Goal: Transaction & Acquisition: Purchase product/service

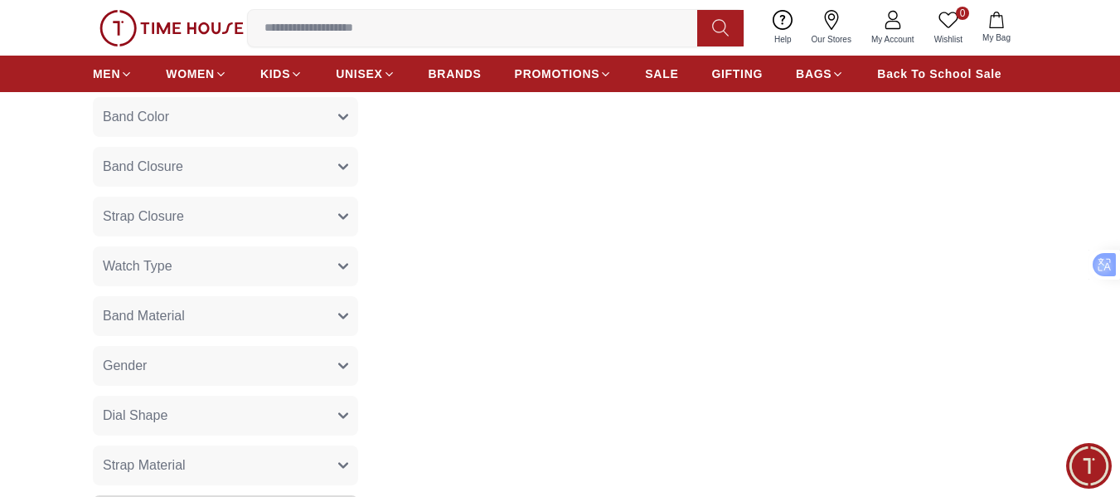
scroll to position [603, 0]
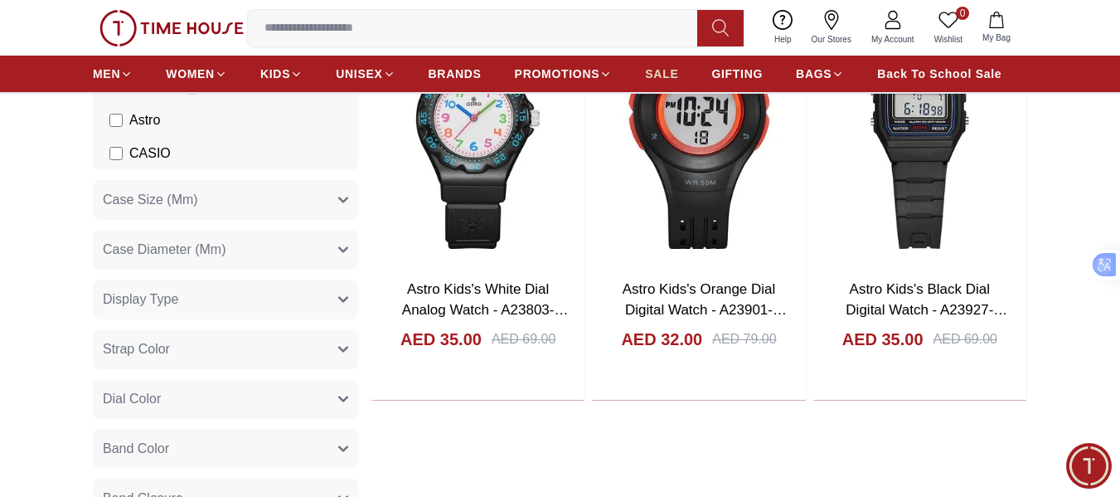
click at [665, 71] on span "SALE" at bounding box center [661, 74] width 33 height 17
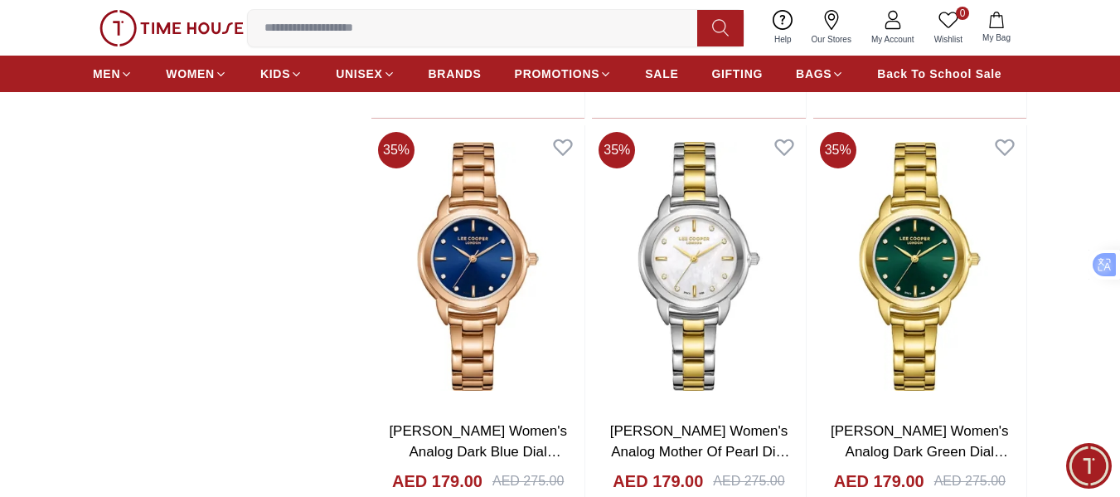
scroll to position [2736, 0]
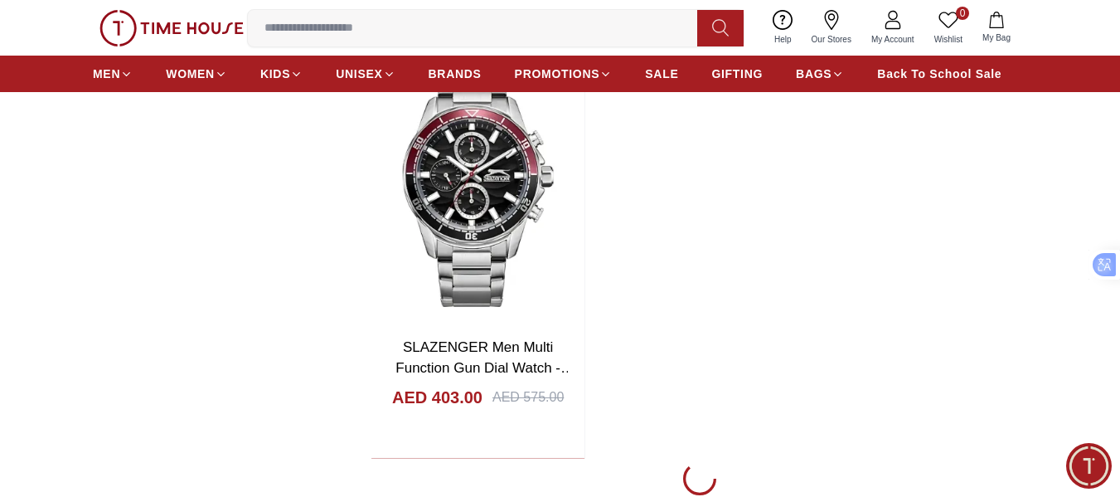
scroll to position [6136, 0]
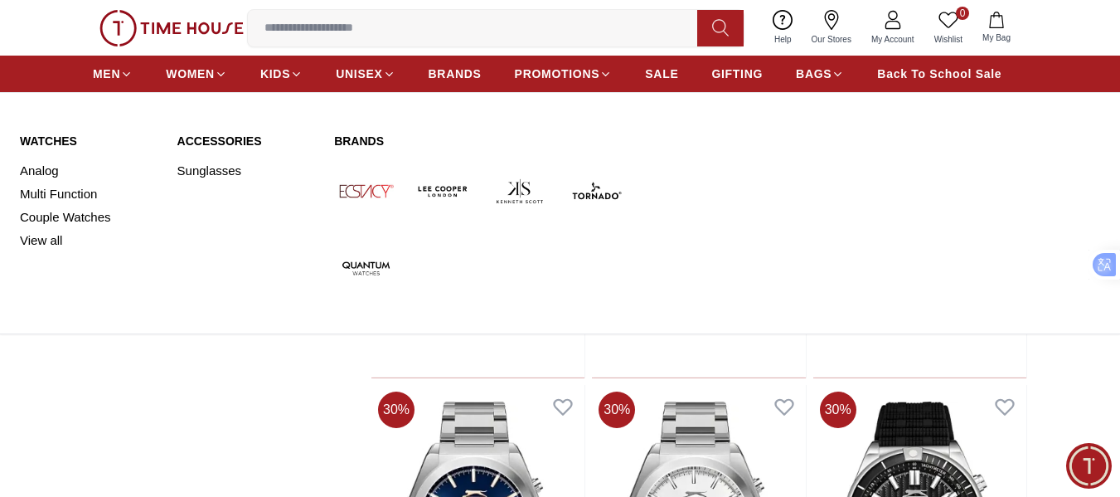
click at [522, 189] on img at bounding box center [520, 191] width 64 height 64
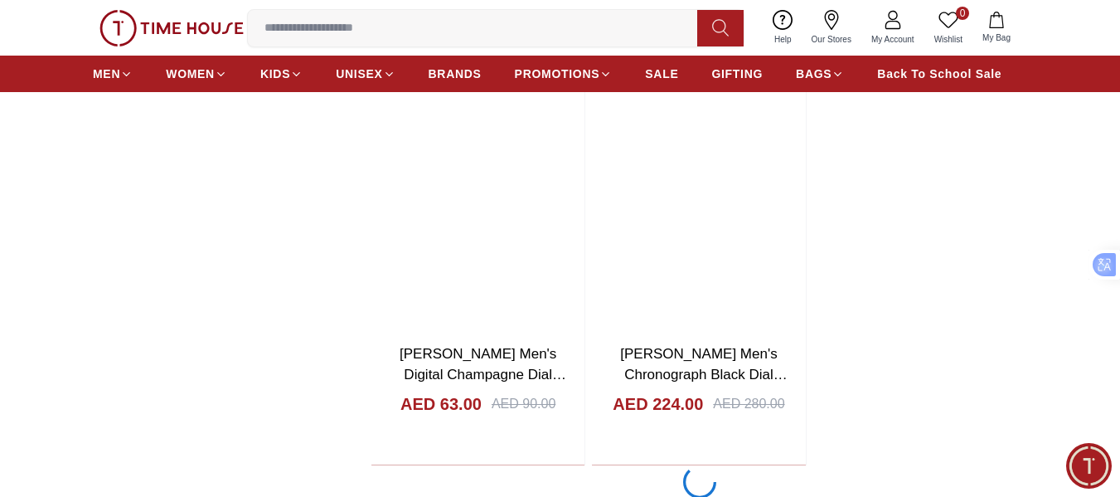
scroll to position [3234, 0]
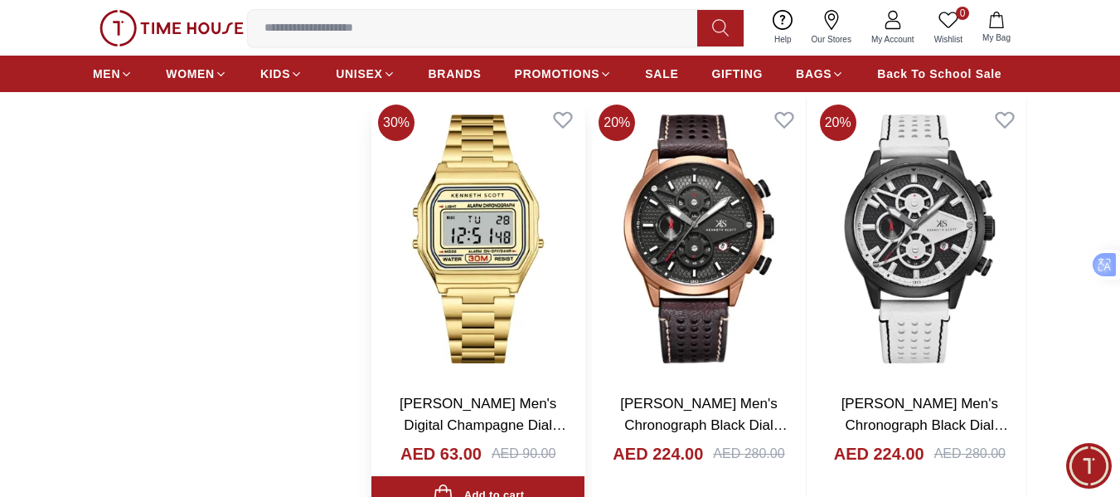
click at [478, 258] on img at bounding box center [477, 239] width 213 height 282
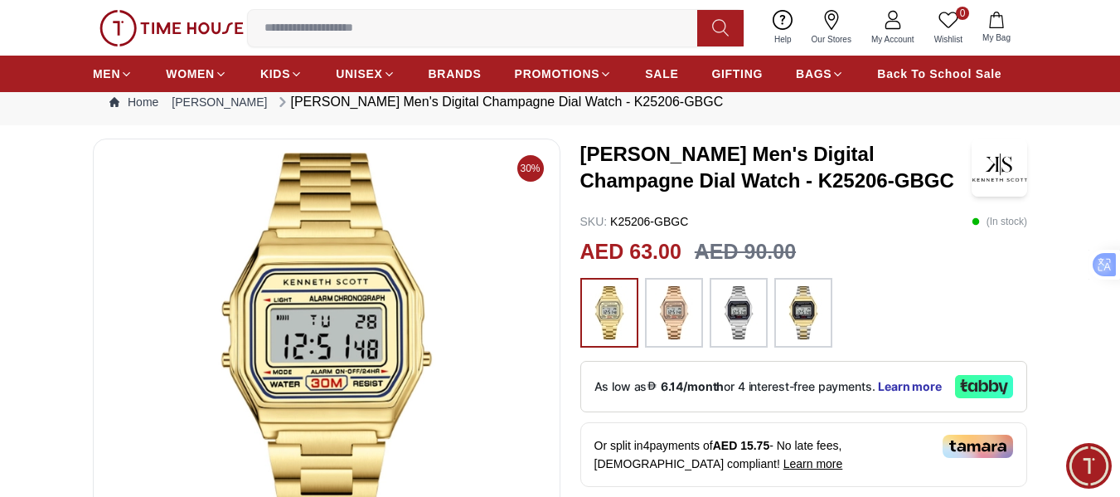
scroll to position [83, 0]
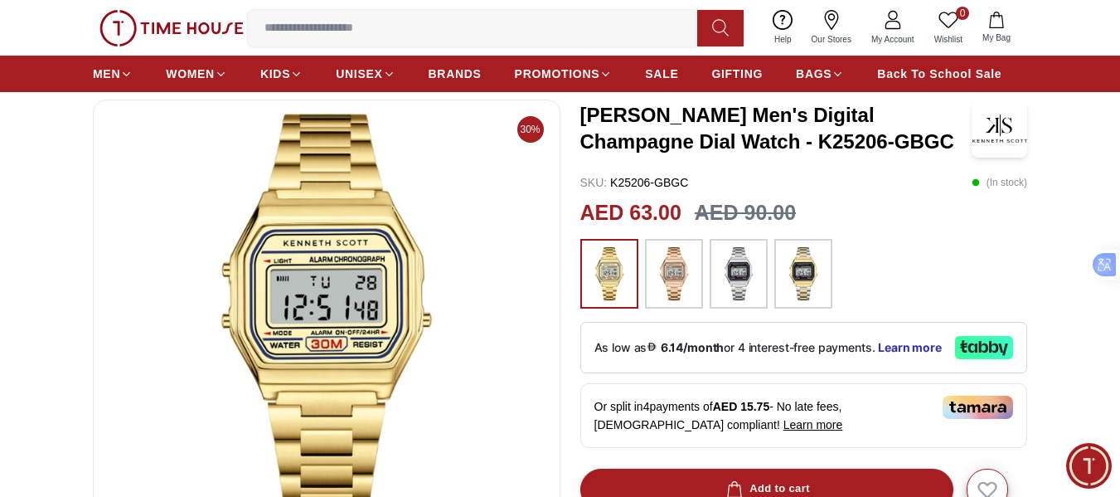
click at [663, 273] on img at bounding box center [673, 273] width 41 height 53
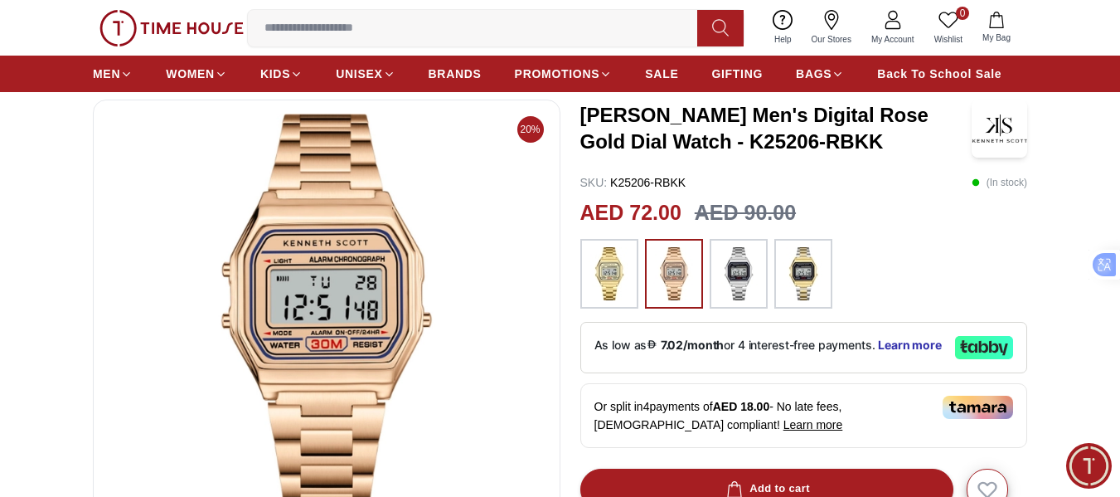
click at [736, 289] on img at bounding box center [738, 273] width 41 height 53
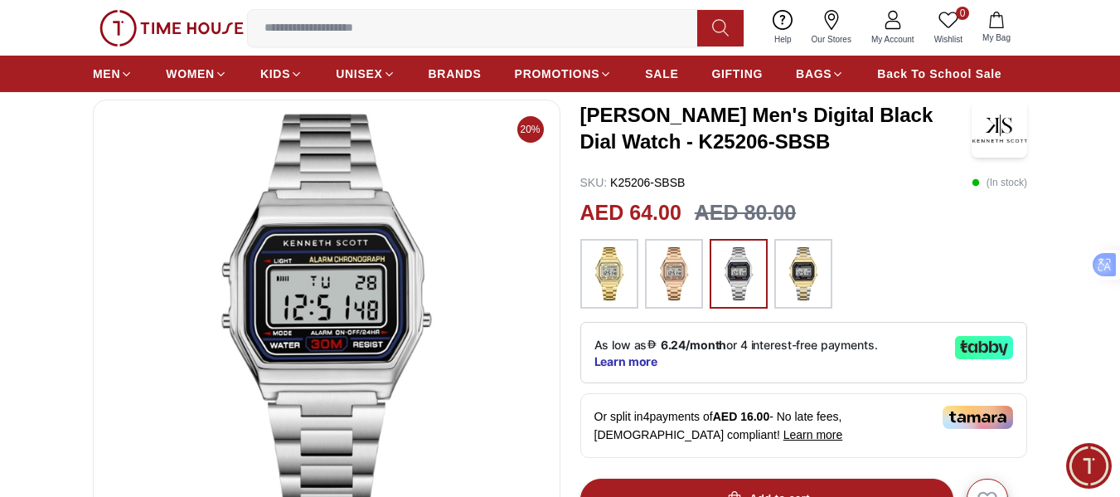
click at [808, 263] on img at bounding box center [803, 273] width 41 height 53
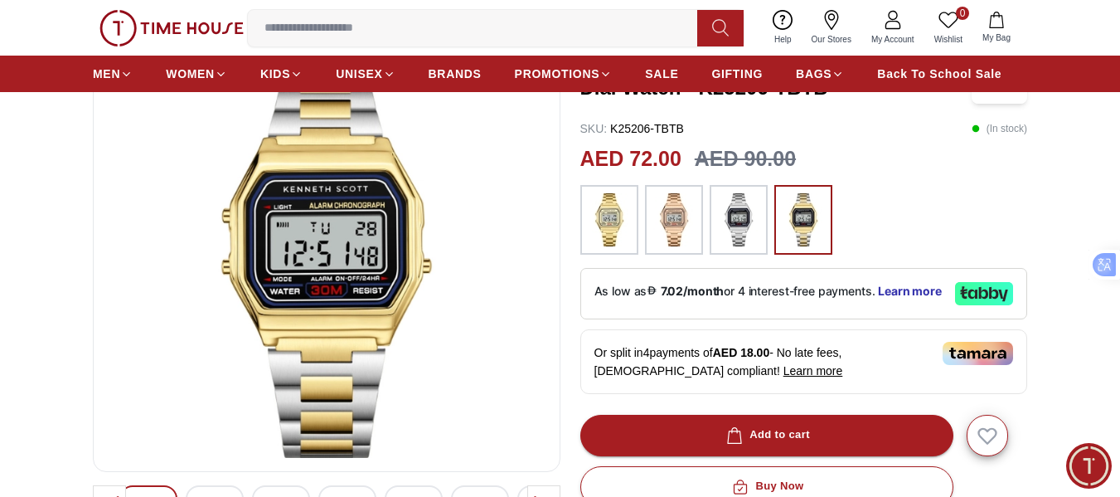
scroll to position [166, 0]
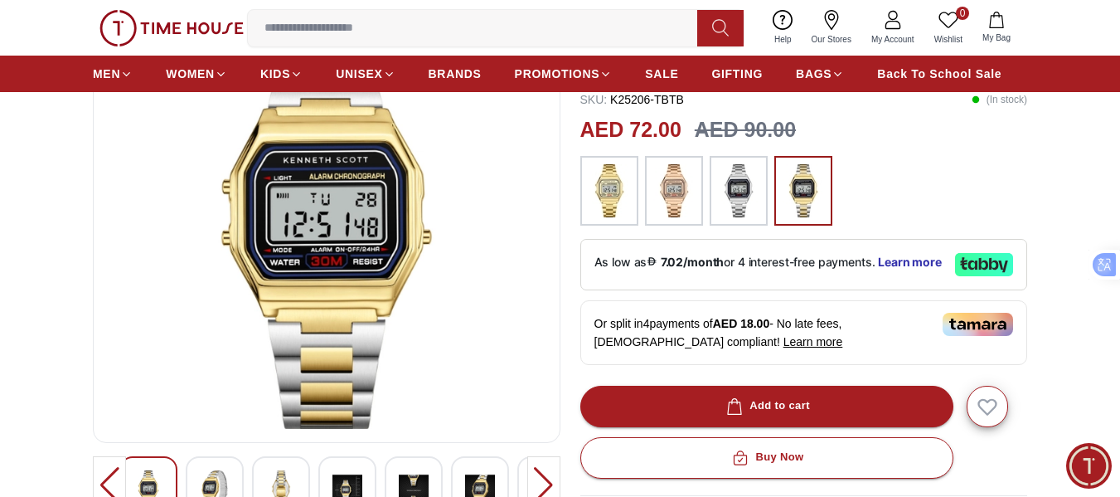
click at [665, 190] on img at bounding box center [673, 190] width 41 height 53
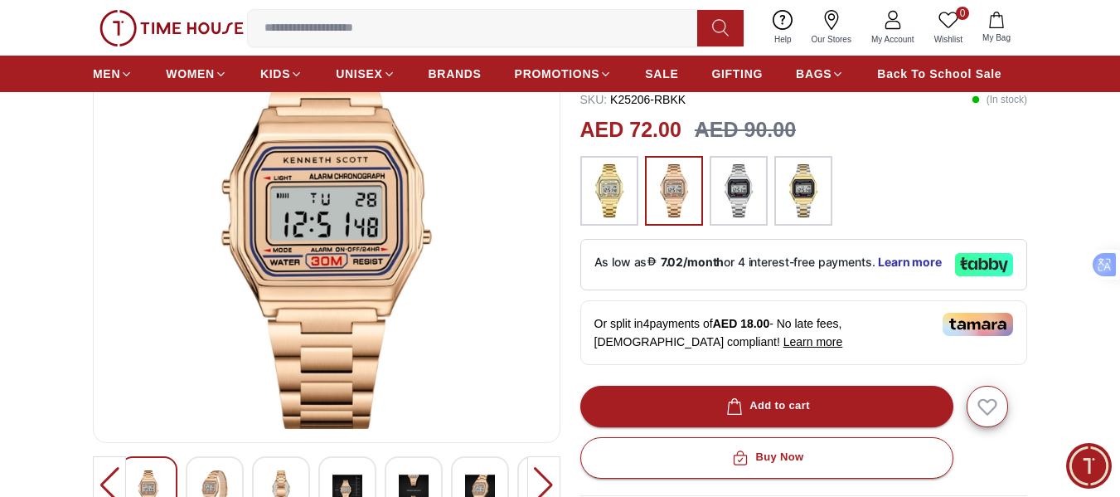
click at [607, 185] on img at bounding box center [609, 190] width 41 height 53
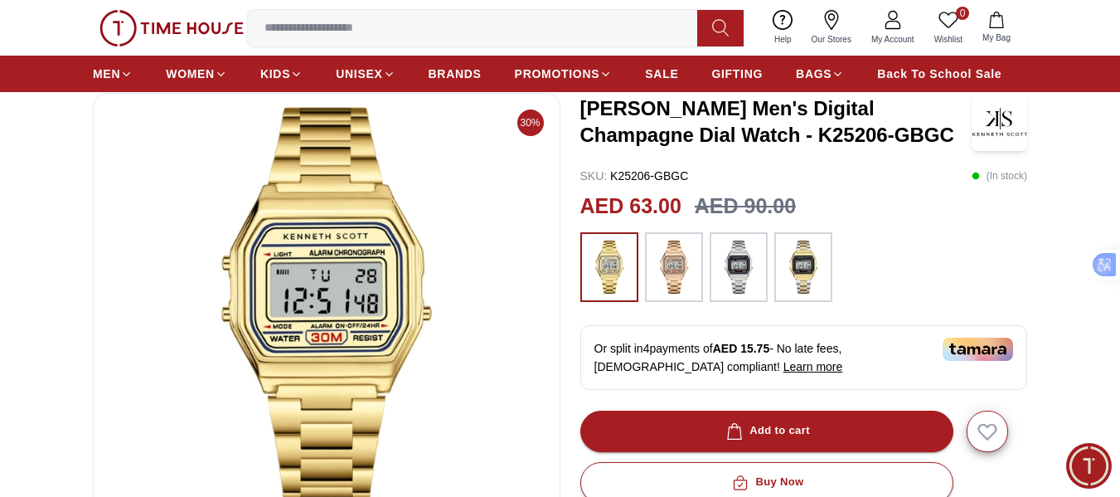
scroll to position [83, 0]
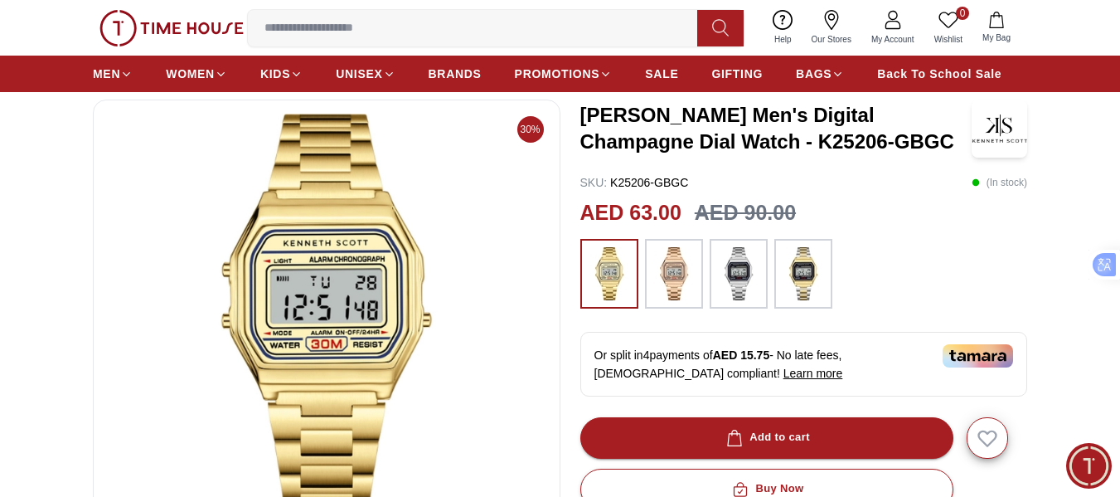
click at [981, 353] on img at bounding box center [978, 355] width 70 height 23
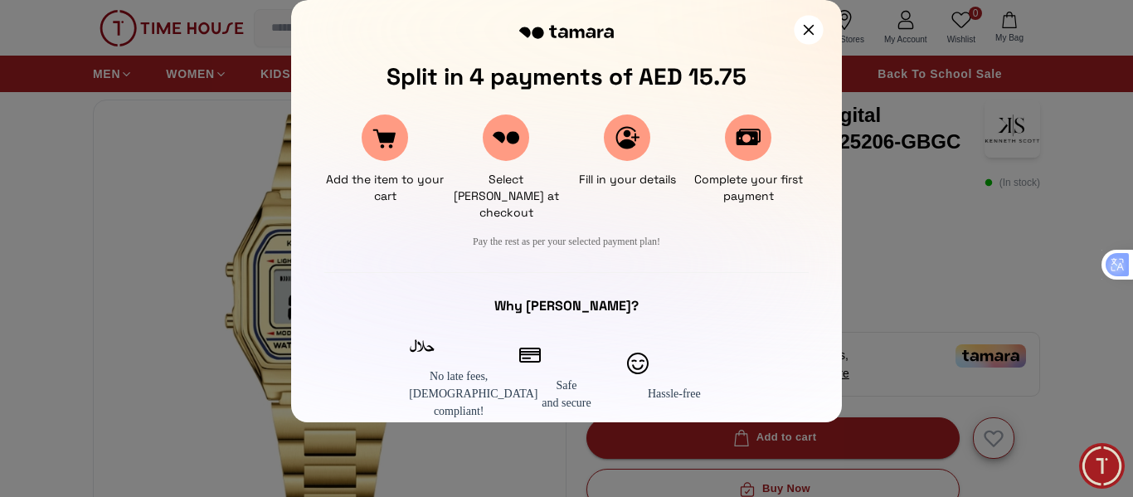
click at [813, 24] on icon at bounding box center [808, 29] width 11 height 11
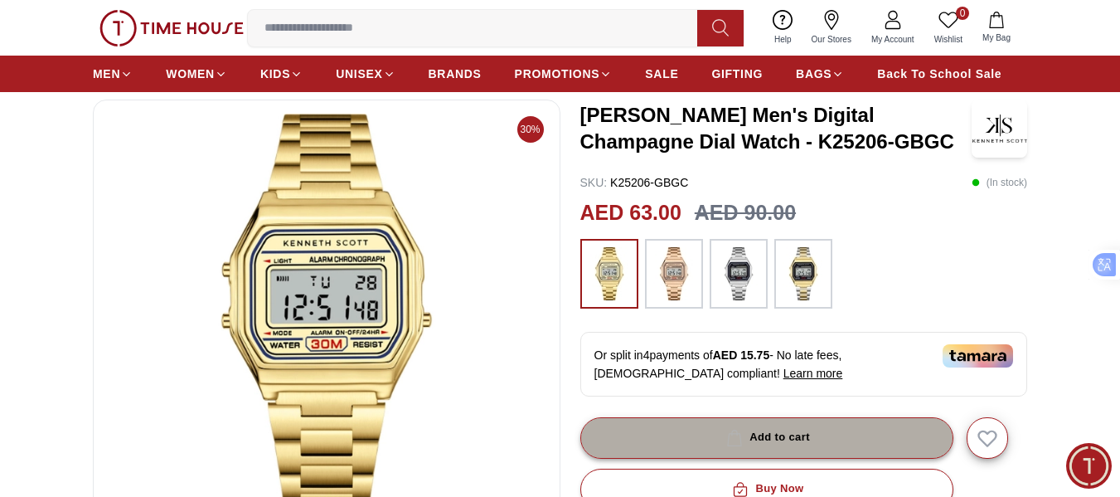
click at [779, 428] on div "Add to cart" at bounding box center [766, 437] width 87 height 19
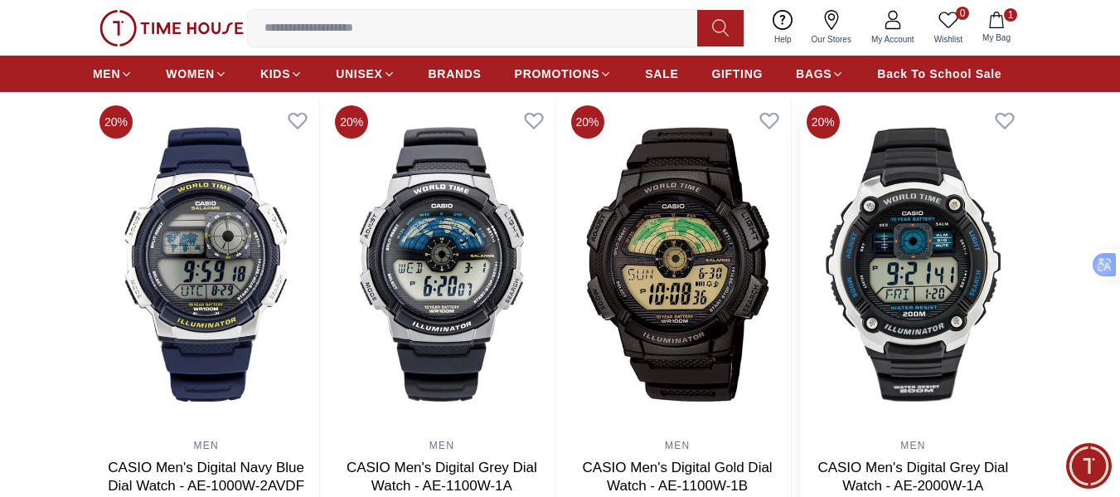
scroll to position [663, 0]
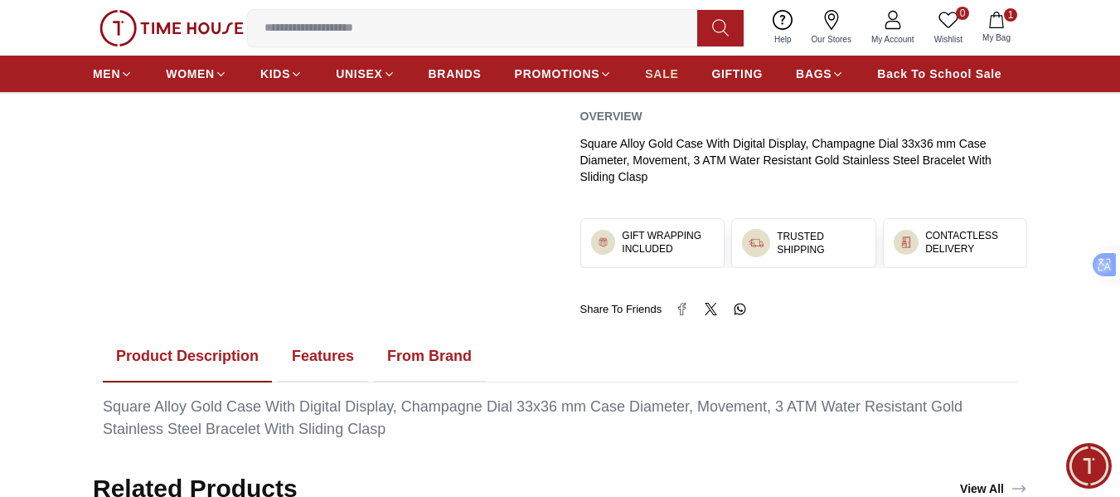
click at [658, 71] on span "SALE" at bounding box center [661, 74] width 33 height 17
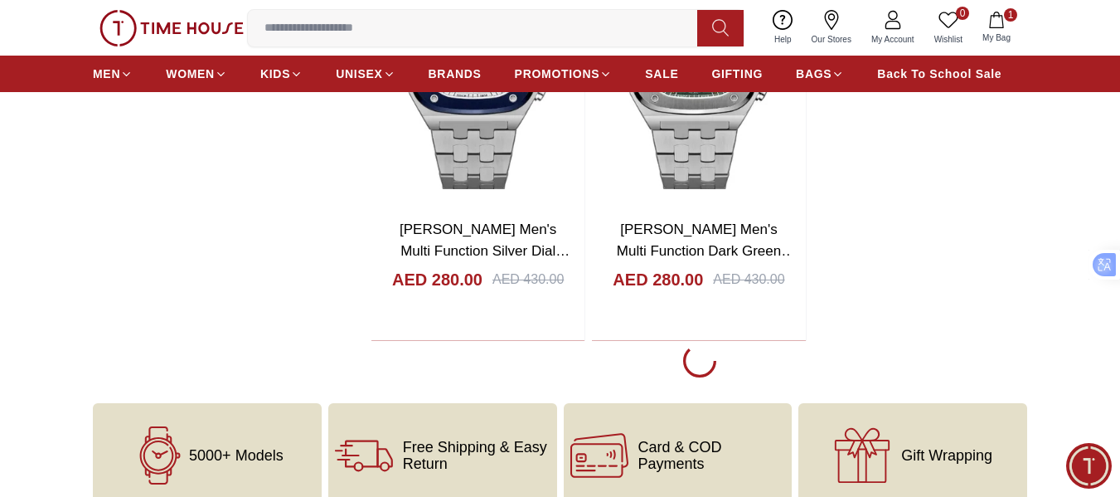
scroll to position [3234, 0]
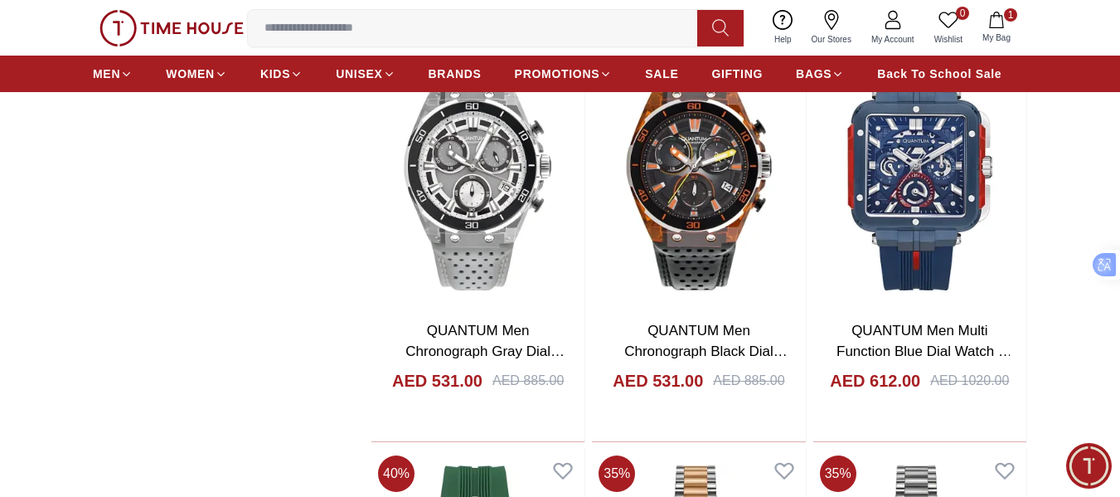
scroll to position [8209, 0]
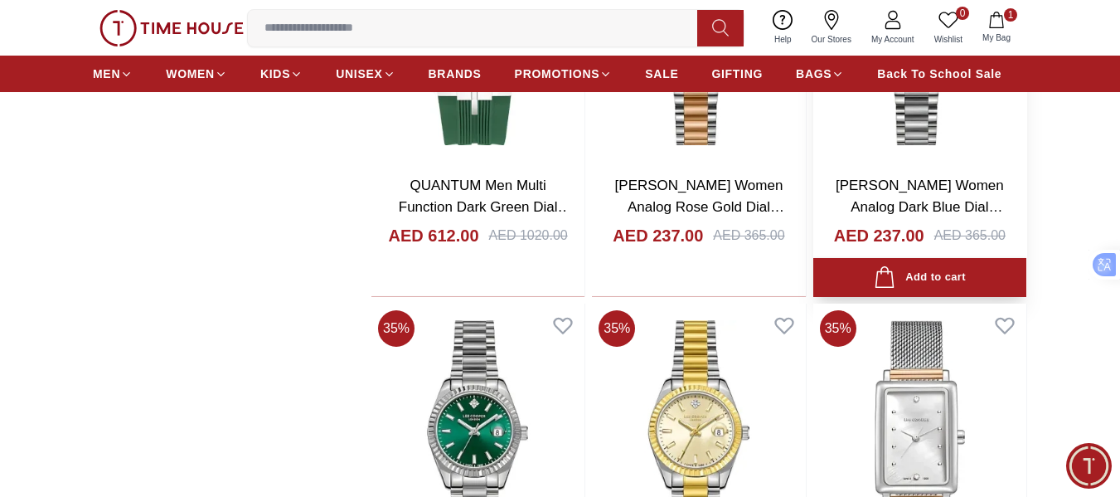
scroll to position [8955, 0]
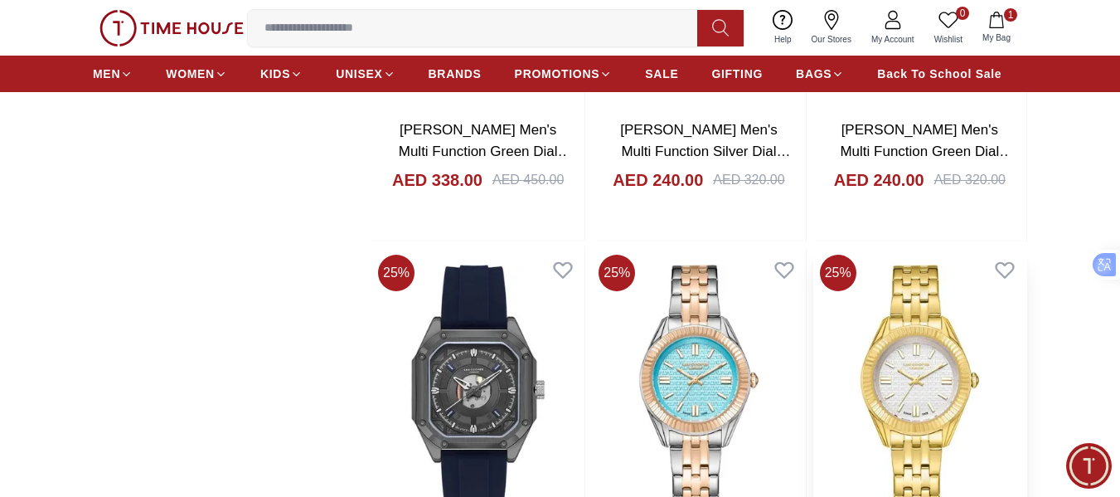
scroll to position [12769, 0]
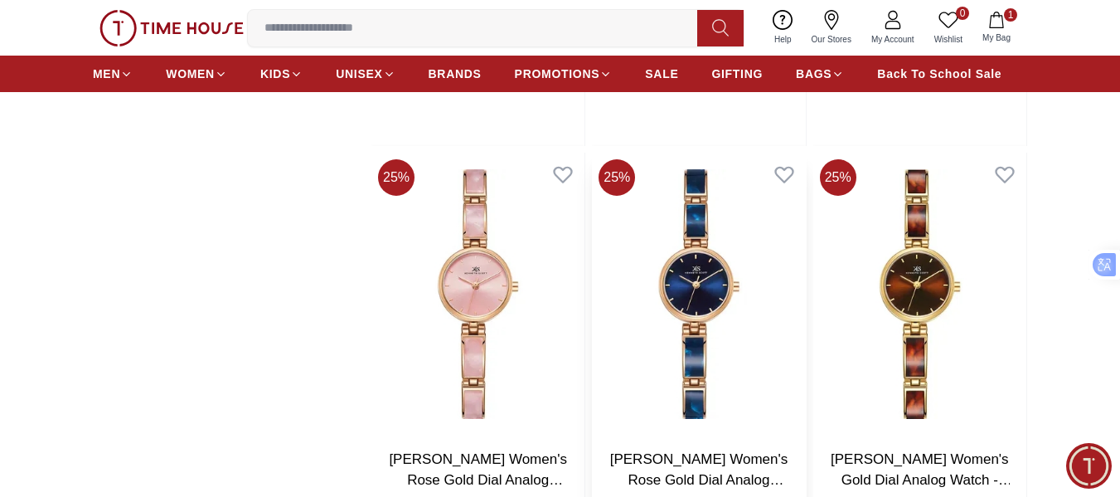
scroll to position [11028, 0]
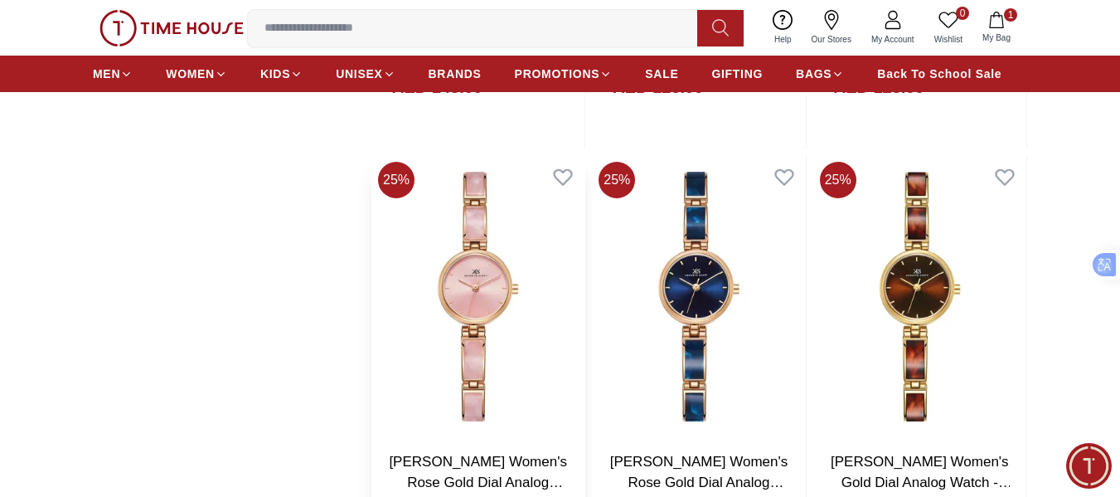
click at [475, 297] on img at bounding box center [477, 296] width 213 height 282
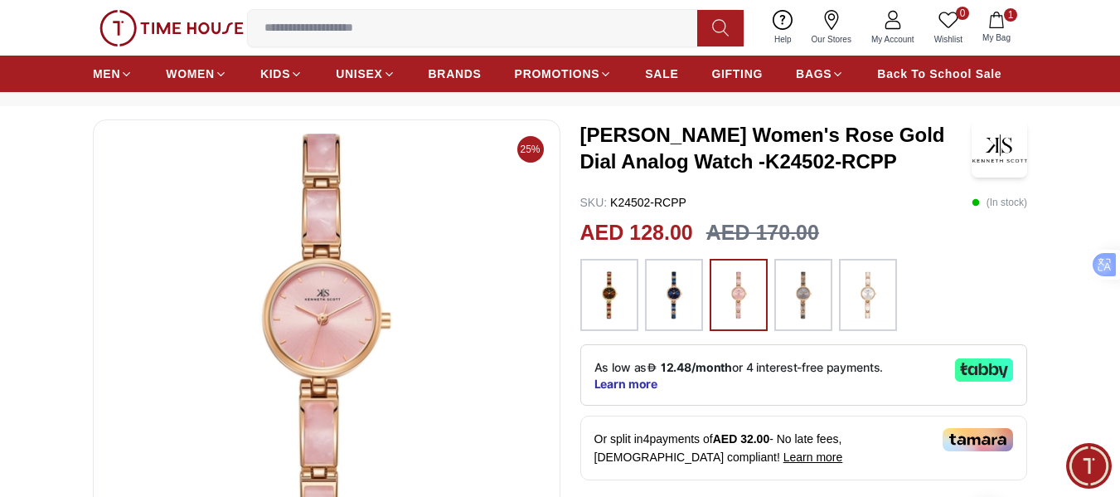
scroll to position [166, 0]
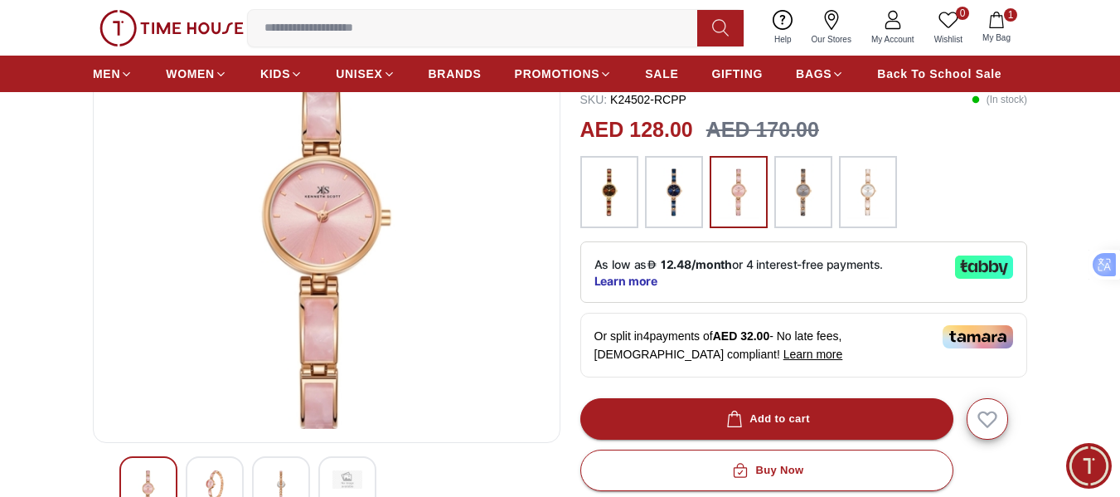
click at [883, 204] on img at bounding box center [867, 192] width 41 height 56
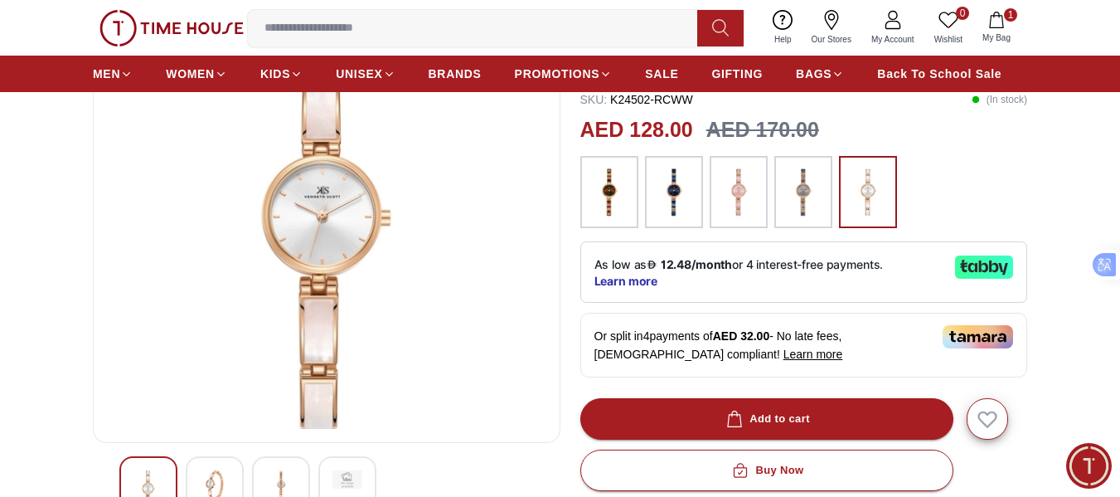
click at [739, 185] on img at bounding box center [738, 192] width 41 height 56
